Goal: Navigation & Orientation: Find specific page/section

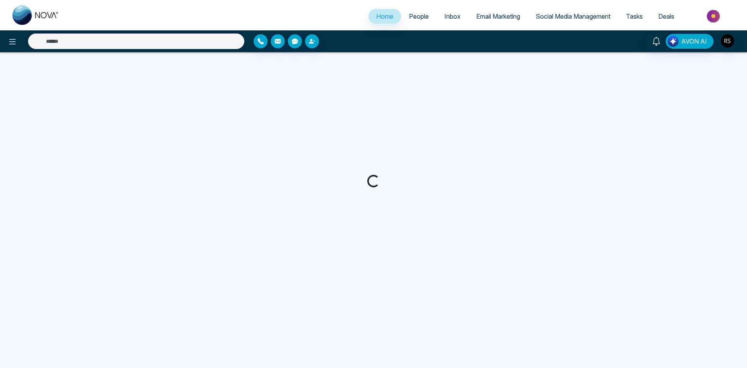
select select "*"
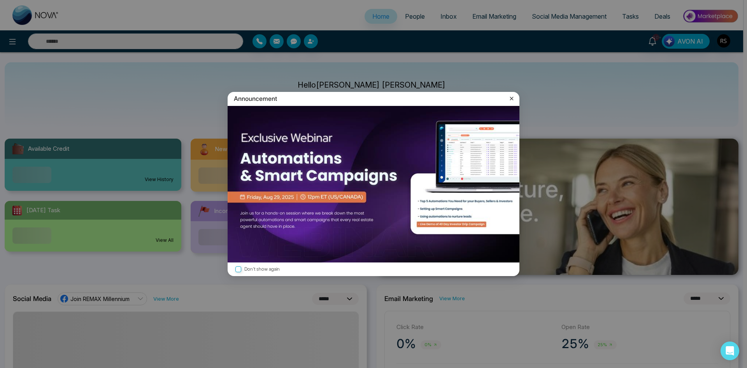
click at [272, 266] on label "Don't show again" at bounding box center [373, 268] width 279 height 7
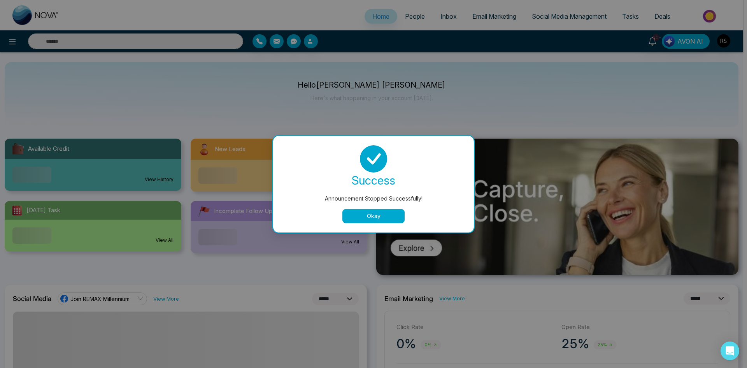
click at [378, 216] on button "Okay" at bounding box center [373, 216] width 62 height 14
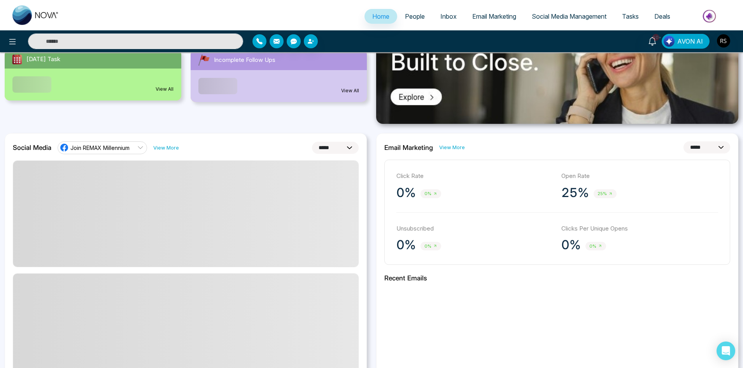
scroll to position [39, 0]
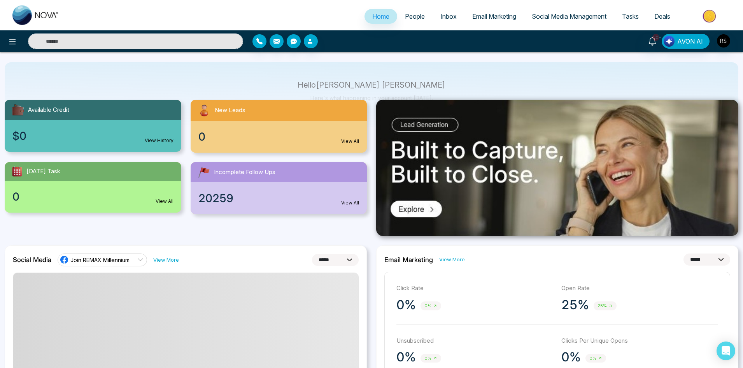
click at [696, 11] on img at bounding box center [710, 16] width 56 height 18
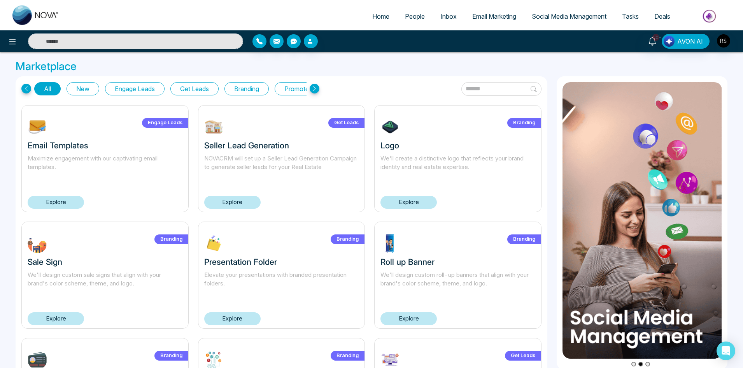
click at [316, 87] on icon at bounding box center [315, 89] width 10 height 10
click at [315, 87] on icon at bounding box center [315, 89] width 10 height 10
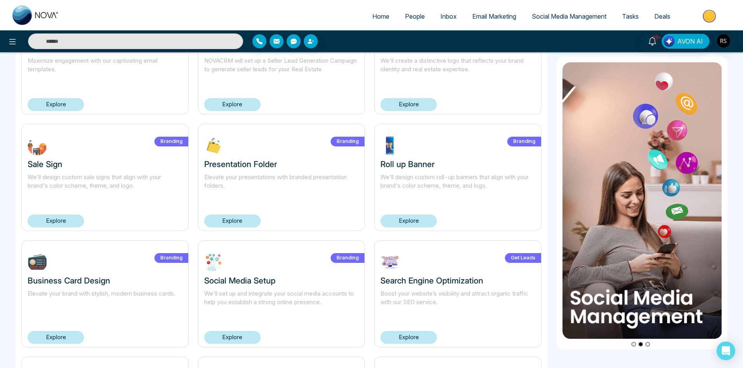
scroll to position [117, 0]
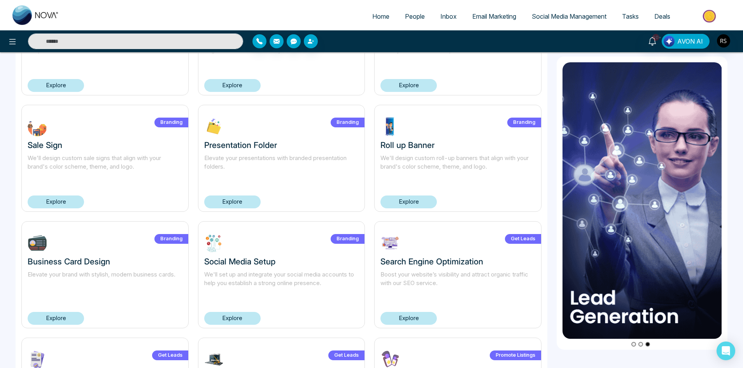
click at [248, 202] on link "Explore" at bounding box center [232, 201] width 56 height 13
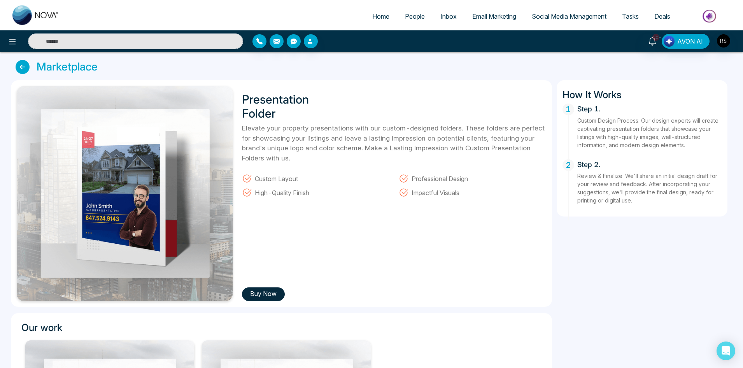
click at [268, 294] on button "Buy Now" at bounding box center [263, 294] width 43 height 14
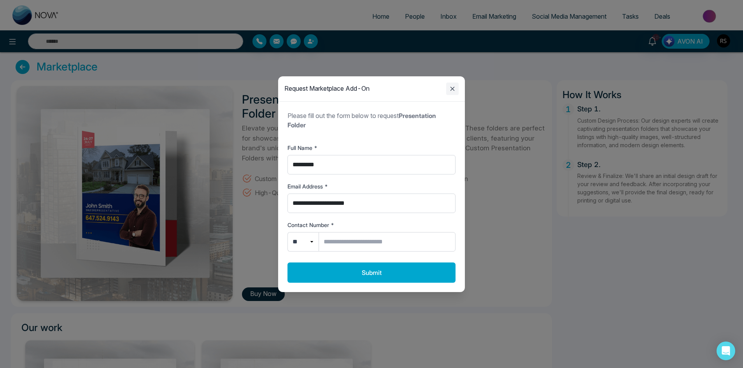
click at [451, 86] on icon "Close modal" at bounding box center [452, 88] width 9 height 9
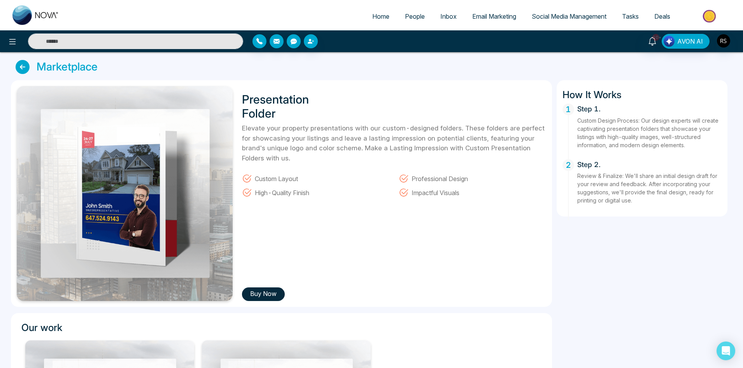
click at [21, 62] on icon at bounding box center [23, 67] width 14 height 14
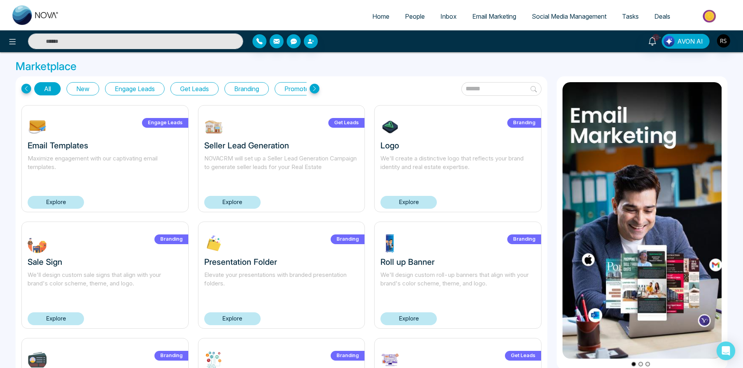
click at [410, 13] on span "People" at bounding box center [415, 16] width 20 height 8
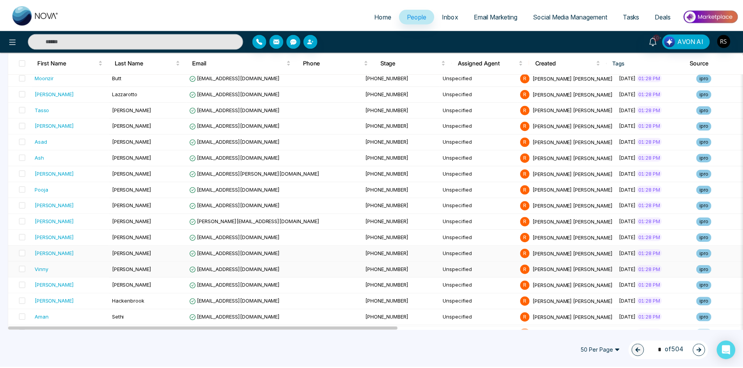
scroll to position [350, 0]
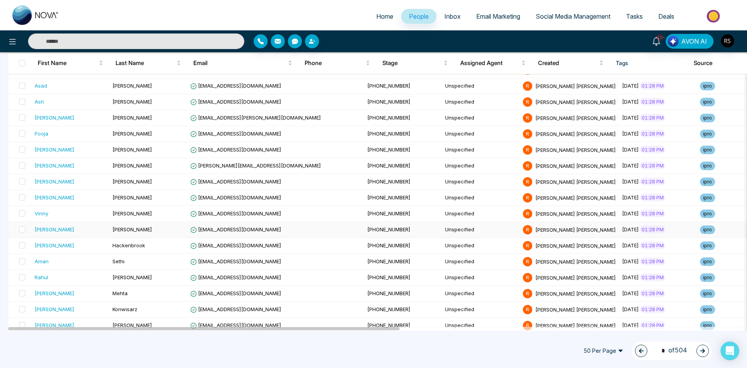
click at [47, 230] on div "[PERSON_NAME]" at bounding box center [55, 229] width 40 height 8
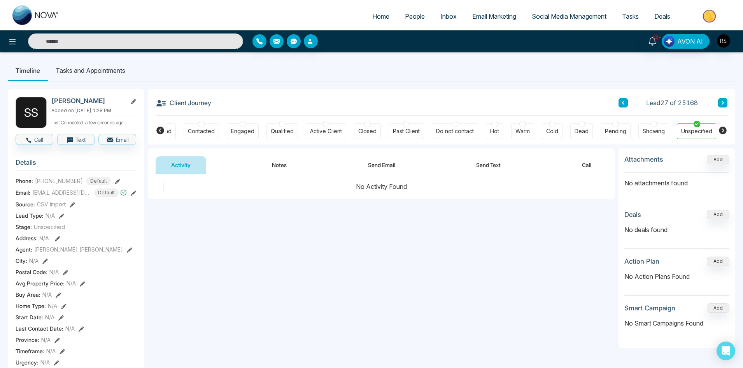
click at [156, 130] on icon at bounding box center [160, 130] width 9 height 9
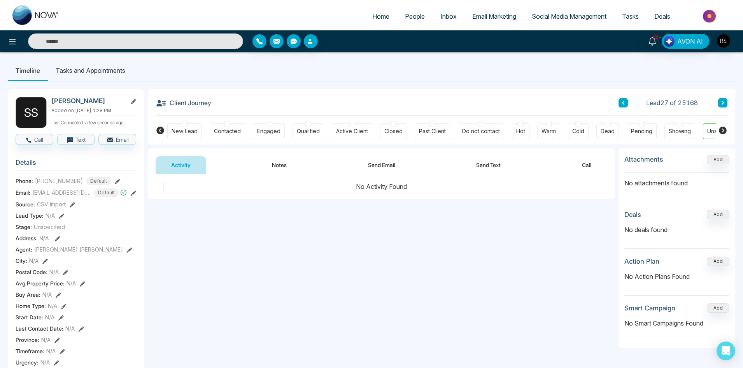
click at [724, 130] on icon at bounding box center [723, 130] width 8 height 8
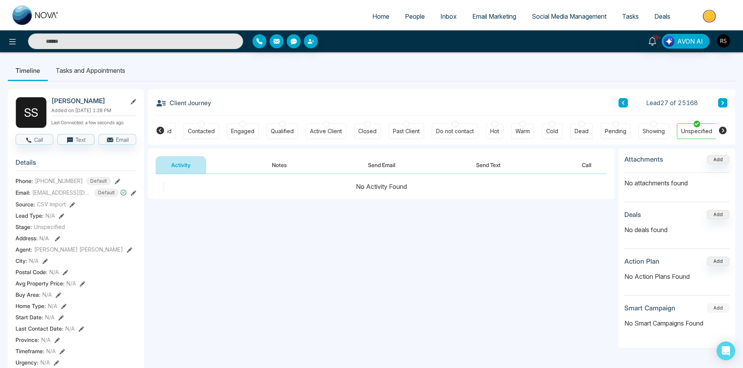
click at [719, 308] on button "Add" at bounding box center [718, 307] width 23 height 9
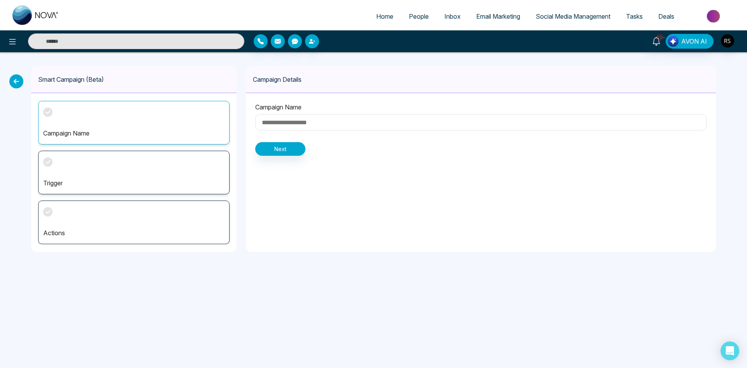
click at [14, 85] on icon at bounding box center [16, 81] width 14 height 14
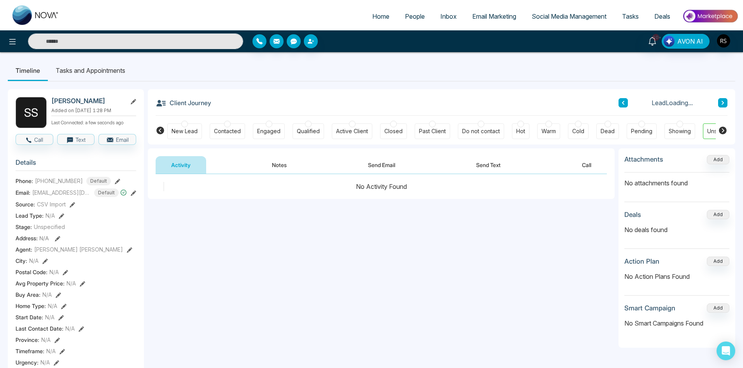
click at [278, 168] on button "Notes" at bounding box center [279, 165] width 46 height 18
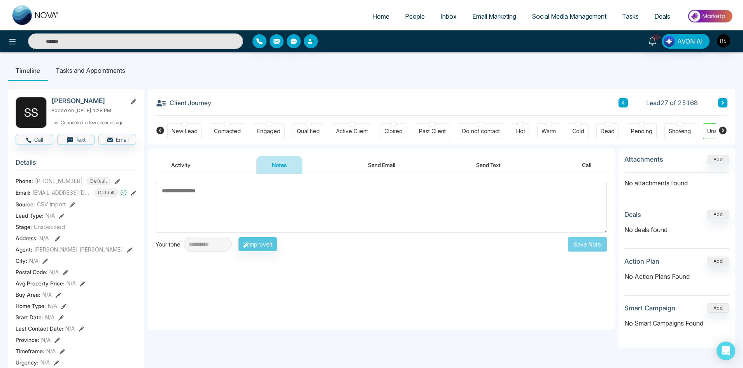
click at [405, 161] on button "Send Email" at bounding box center [381, 165] width 58 height 18
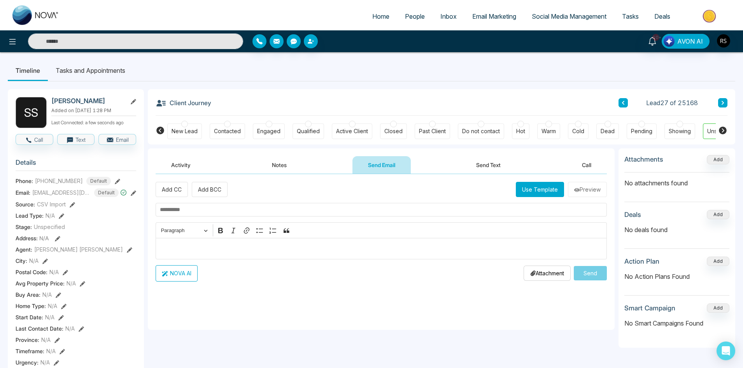
click at [488, 163] on button "Send Text" at bounding box center [489, 165] width 56 height 18
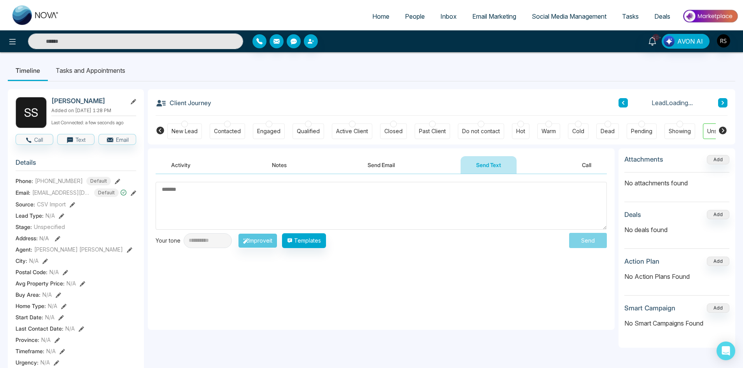
click at [225, 212] on textarea at bounding box center [381, 206] width 451 height 48
click at [576, 166] on button "Call" at bounding box center [586, 165] width 40 height 18
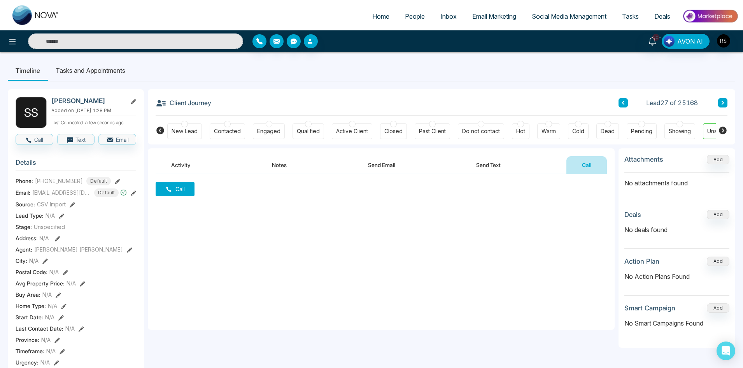
click at [479, 13] on span "Email Marketing" at bounding box center [494, 16] width 44 height 8
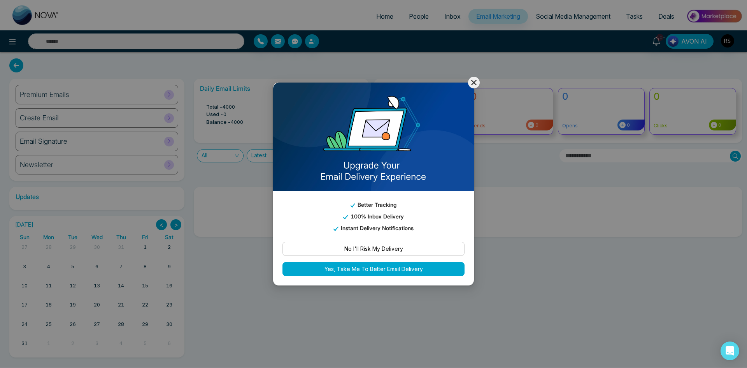
click at [472, 82] on icon at bounding box center [473, 82] width 9 height 9
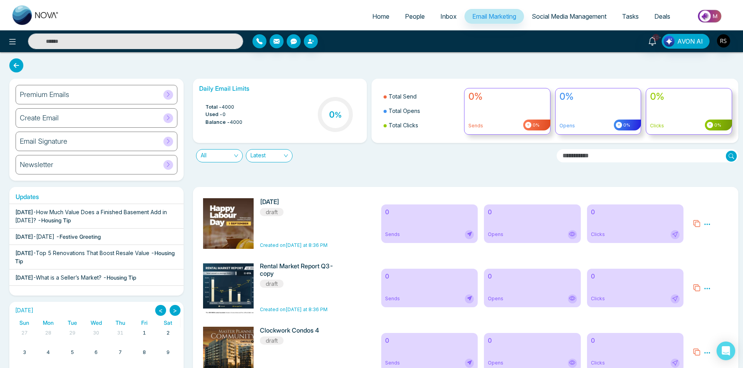
click at [171, 143] on icon at bounding box center [168, 141] width 6 height 6
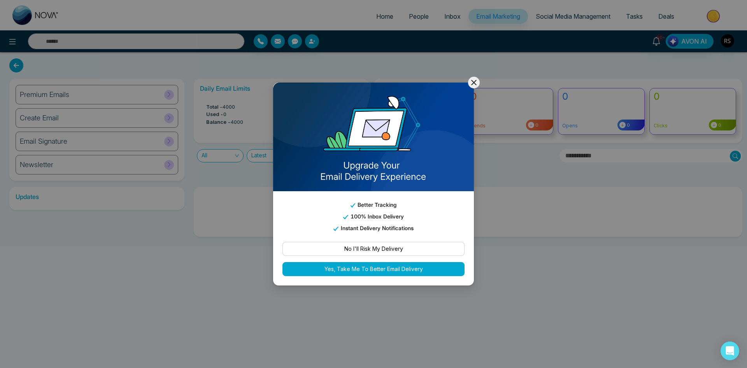
click at [471, 79] on icon at bounding box center [473, 82] width 9 height 9
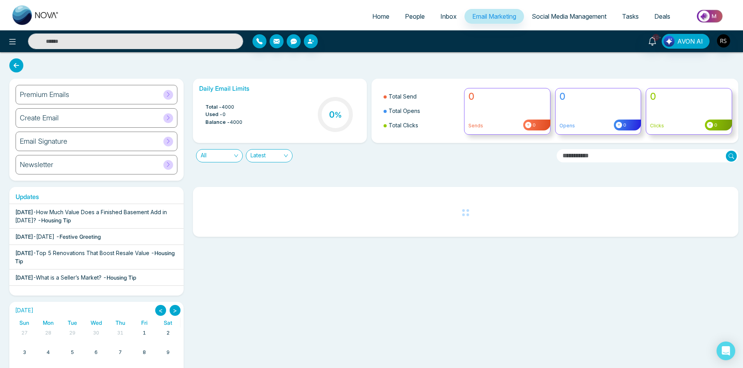
click at [166, 166] on icon at bounding box center [168, 164] width 6 height 6
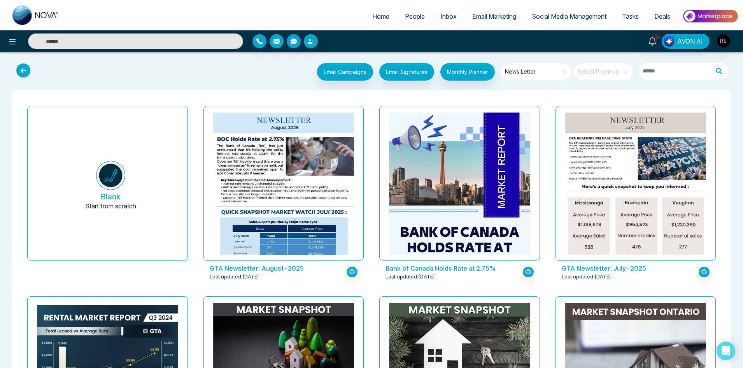
click at [414, 17] on span "People" at bounding box center [415, 16] width 20 height 8
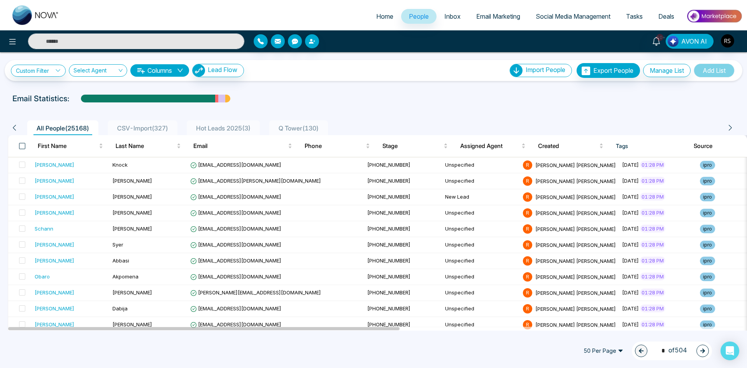
click at [20, 147] on span at bounding box center [22, 146] width 6 height 6
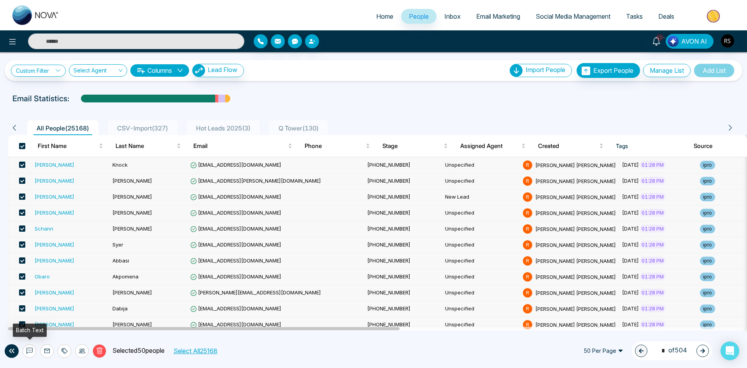
click at [31, 351] on icon at bounding box center [29, 350] width 6 height 6
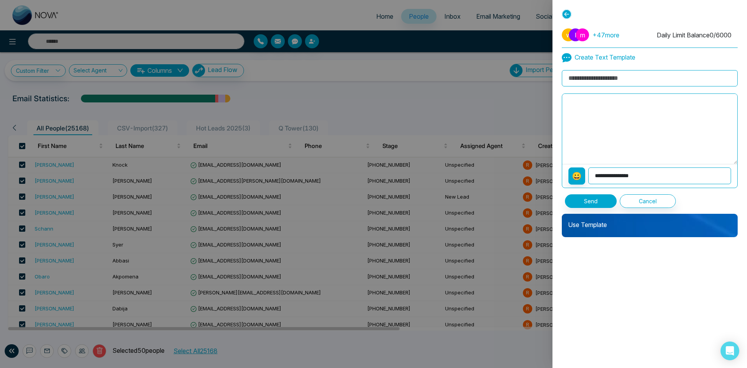
click at [498, 23] on div at bounding box center [373, 184] width 747 height 368
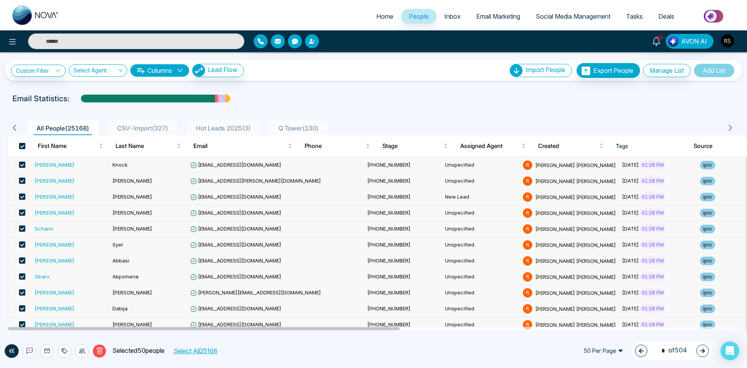
click at [627, 17] on span "Tasks" at bounding box center [634, 16] width 17 height 8
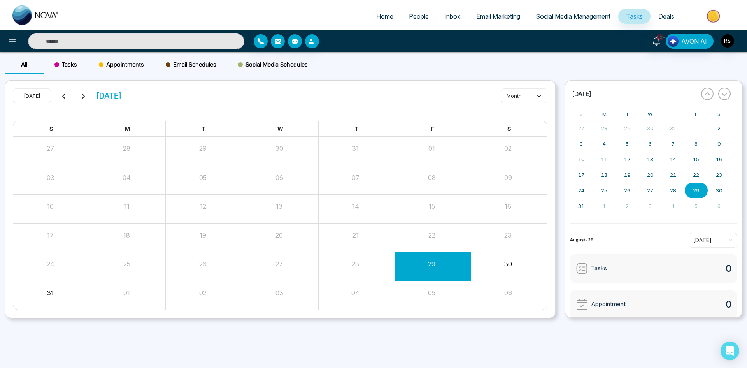
click at [671, 17] on span "Deals" at bounding box center [666, 16] width 16 height 8
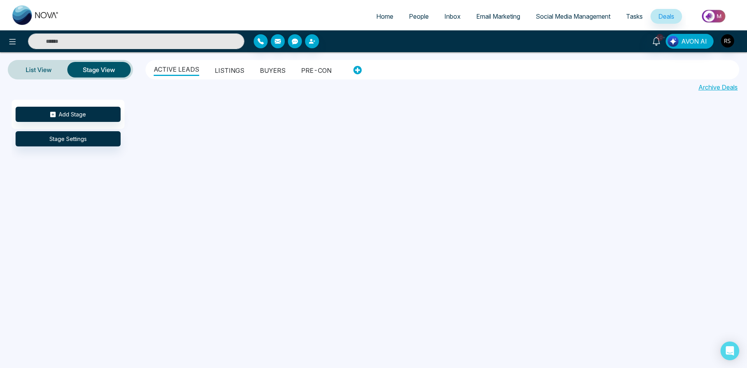
click at [485, 19] on span "Email Marketing" at bounding box center [498, 16] width 44 height 8
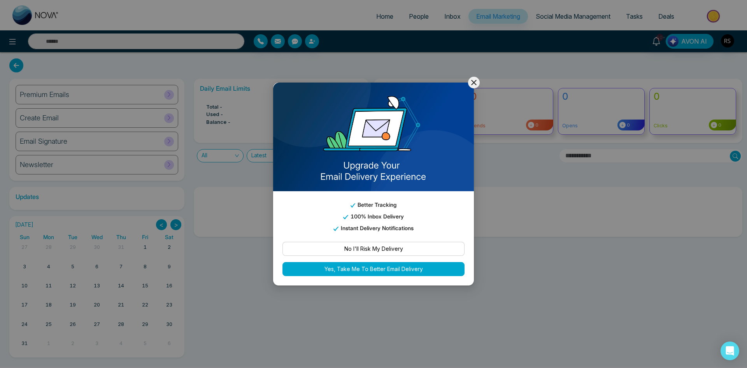
click at [478, 80] on icon at bounding box center [473, 82] width 9 height 9
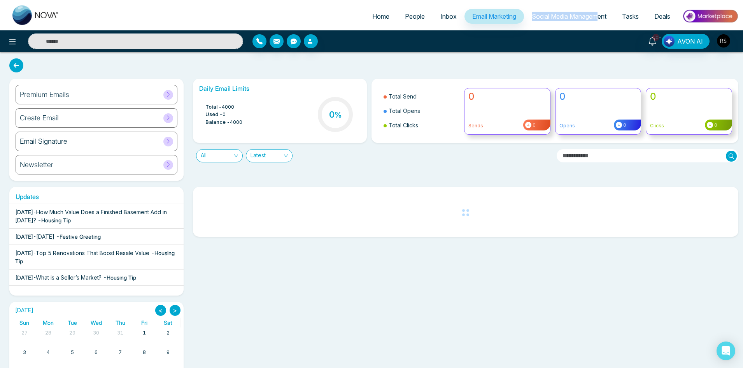
click at [598, 9] on ul "Home People Inbox Email Marketing Social Media Management Tasks Deals" at bounding box center [402, 16] width 671 height 21
click at [596, 13] on span "Social Media Management" at bounding box center [569, 16] width 75 height 8
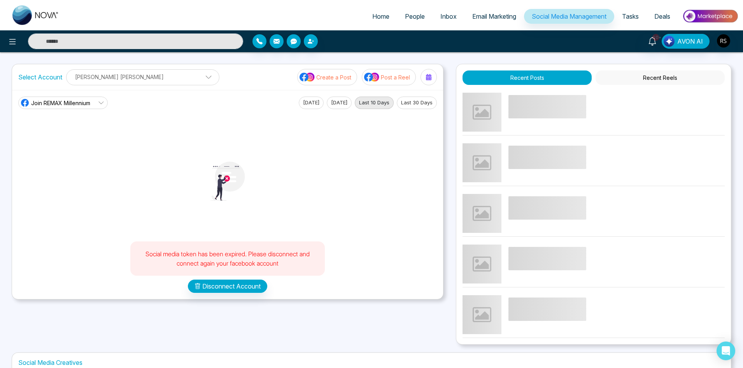
click at [375, 16] on span "Home" at bounding box center [380, 16] width 17 height 8
select select "*"
